Goal: Register for event/course

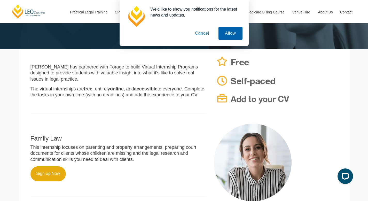
click at [224, 38] on button "Allow" at bounding box center [230, 33] width 24 height 13
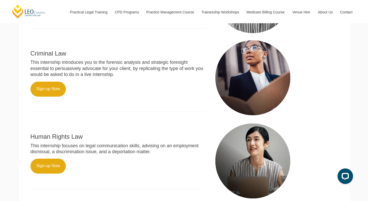
scroll to position [272, 0]
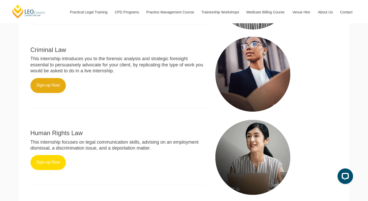
click at [53, 159] on link "Sign-up Now" at bounding box center [48, 162] width 36 height 15
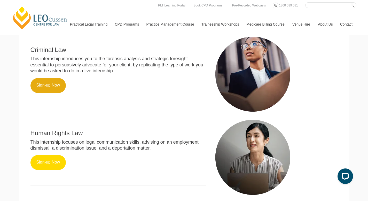
click at [54, 157] on link "Sign-up Now" at bounding box center [48, 162] width 36 height 15
